Goal: Information Seeking & Learning: Learn about a topic

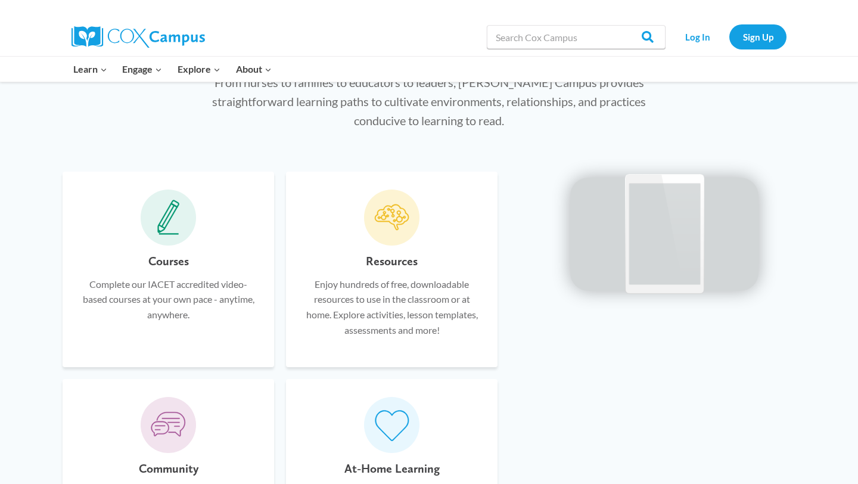
scroll to position [634, 0]
click at [197, 262] on div "Courses Complete our IACET accredited video-based courses at your own pace - an…" at bounding box center [168, 299] width 176 height 98
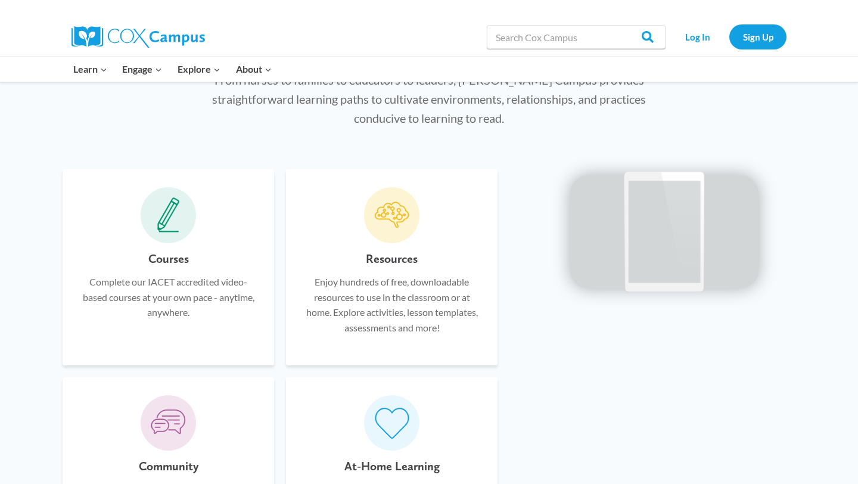
scroll to position [638, 0]
click at [172, 251] on h6 "Courses" at bounding box center [168, 259] width 41 height 19
click at [172, 347] on div "Courses Complete our IACET accredited video-based courses at your own pace - an…" at bounding box center [168, 299] width 176 height 98
click at [552, 41] on input "Search in [URL][DOMAIN_NAME]" at bounding box center [576, 37] width 179 height 24
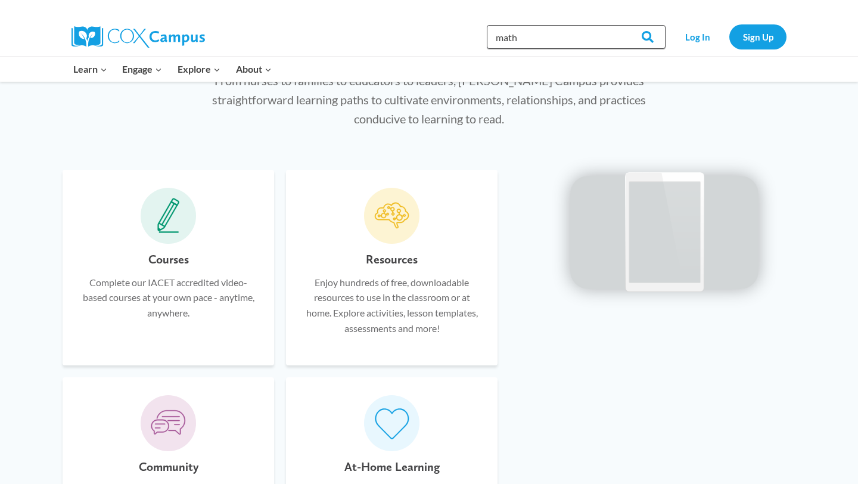
type input "math"
click at [619, 25] on input "Search" at bounding box center [642, 37] width 46 height 24
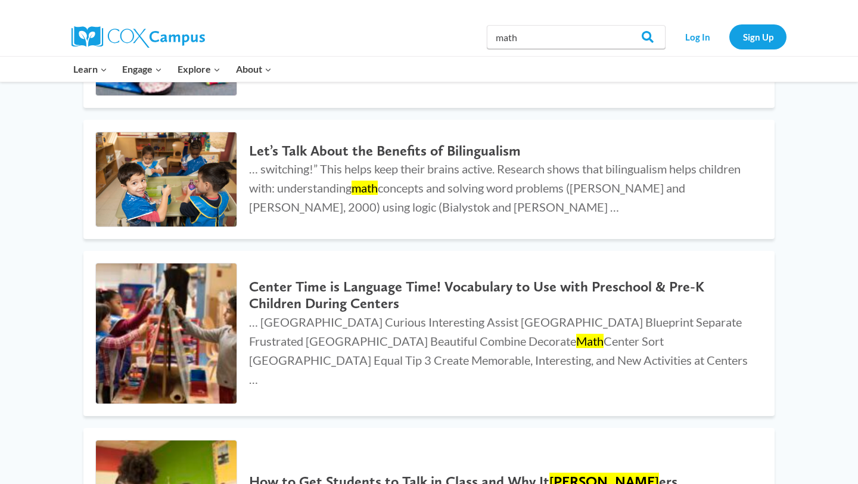
scroll to position [652, 0]
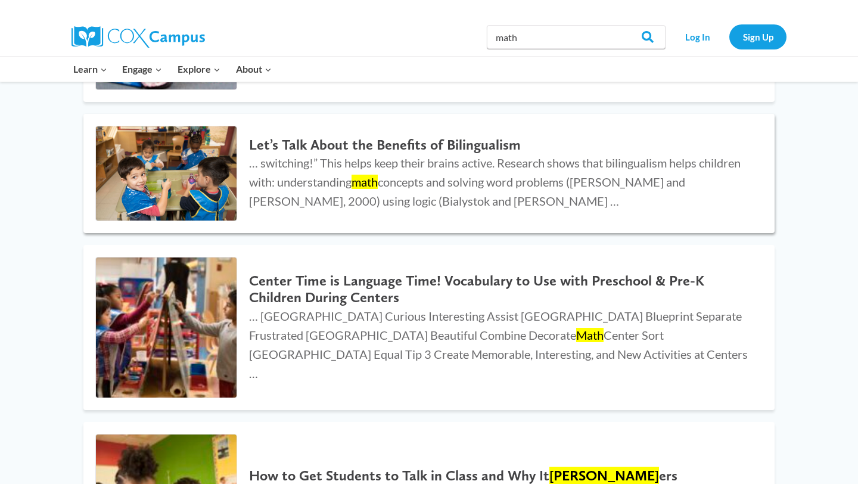
click at [410, 149] on h2 "Let’s Talk About the Benefits of Bilingualism" at bounding box center [500, 144] width 502 height 17
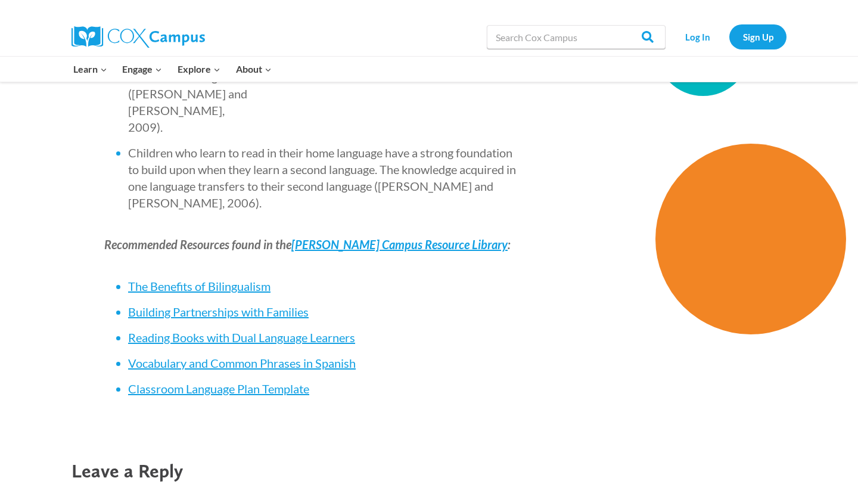
scroll to position [1813, 0]
